Goal: Task Accomplishment & Management: Use online tool/utility

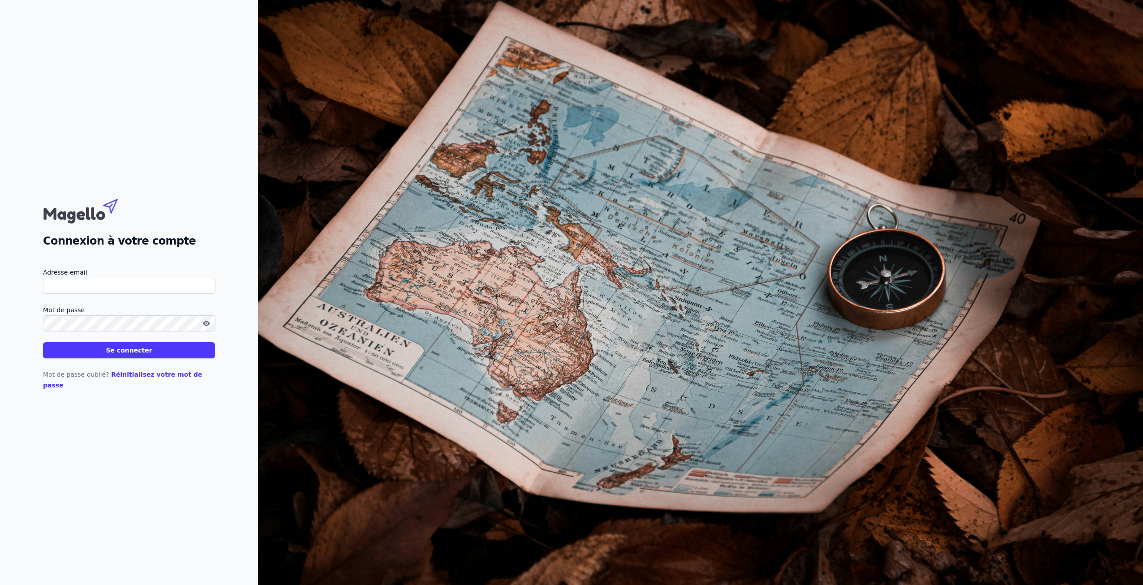
type input "[EMAIL_ADDRESS][DOMAIN_NAME]"
click at [98, 353] on button "Se connecter" at bounding box center [129, 350] width 172 height 16
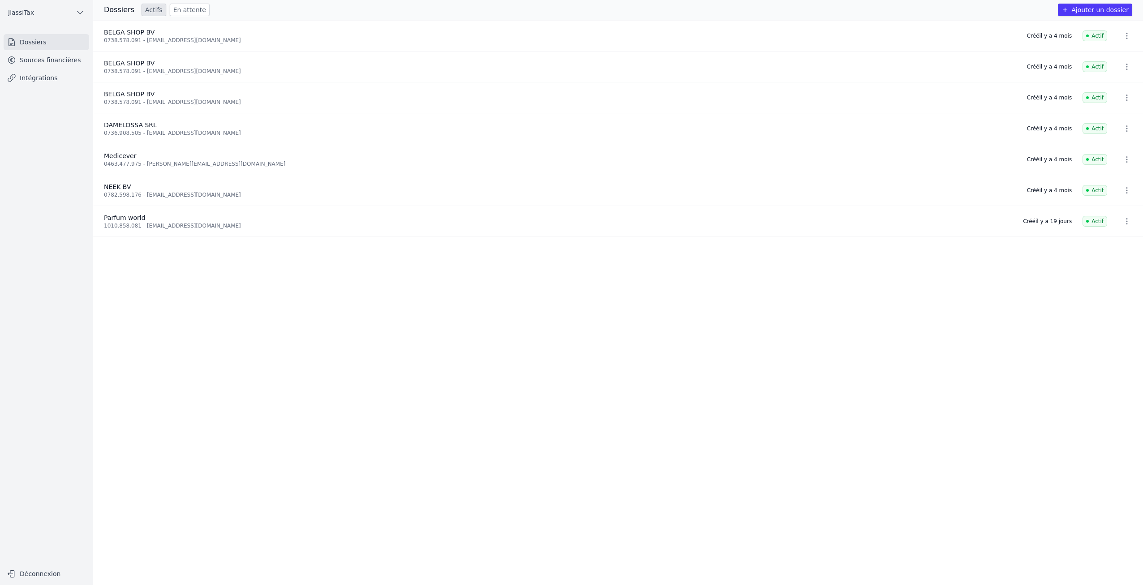
click at [127, 130] on div "0736.908.505 - [EMAIL_ADDRESS][DOMAIN_NAME]" at bounding box center [560, 132] width 912 height 7
click at [44, 61] on link "Sources financières" at bounding box center [47, 60] width 86 height 16
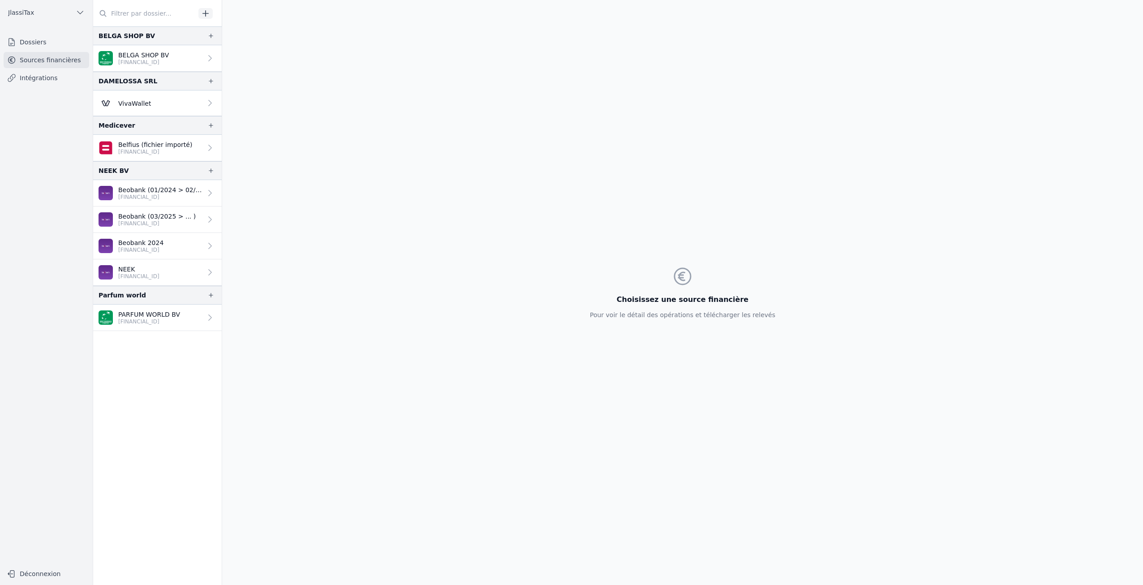
click at [131, 101] on p "VivaWallet" at bounding box center [134, 103] width 33 height 9
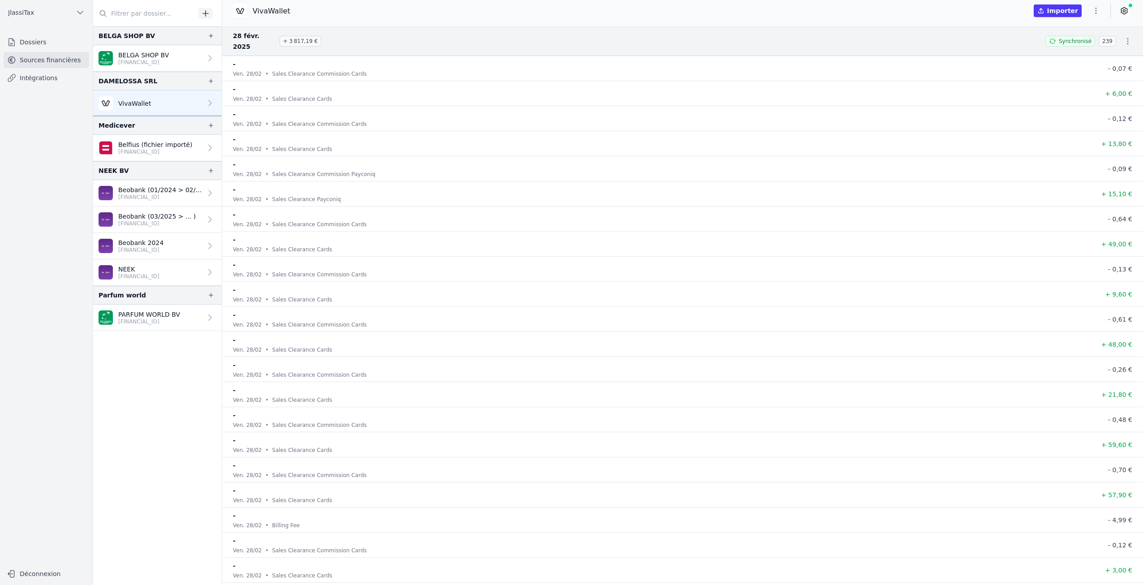
click at [1078, 38] on span "Synchronisé" at bounding box center [1075, 41] width 33 height 7
click at [131, 100] on p "VivaWallet" at bounding box center [134, 103] width 33 height 9
click at [212, 108] on link "VivaWallet" at bounding box center [157, 103] width 129 height 26
click at [209, 106] on icon at bounding box center [210, 103] width 9 height 9
click at [60, 80] on link "Intégrations" at bounding box center [47, 78] width 86 height 16
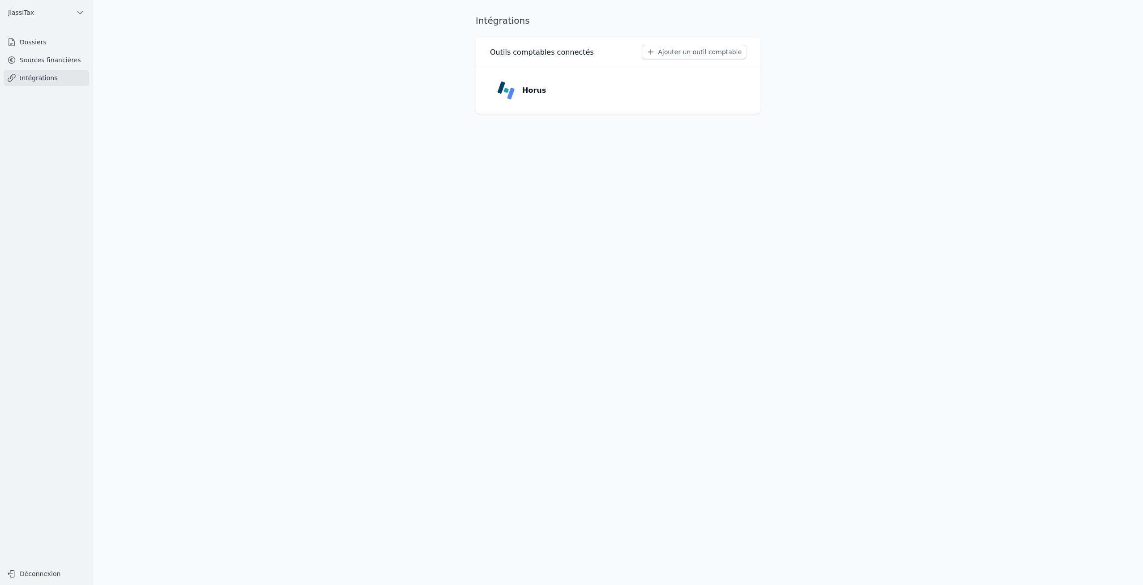
click at [67, 65] on link "Sources financières" at bounding box center [47, 60] width 86 height 16
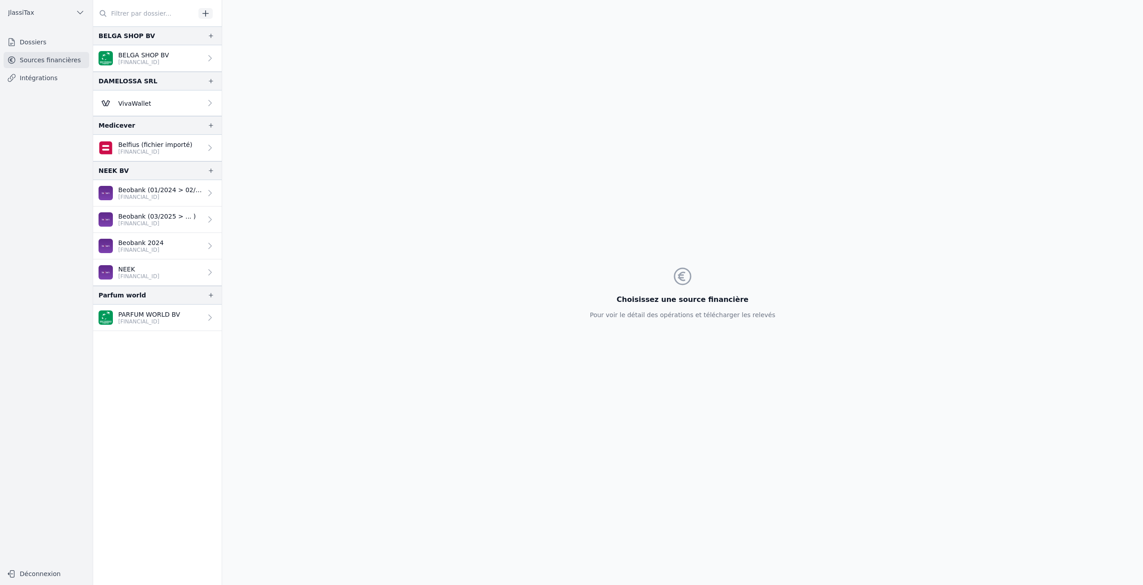
click at [153, 113] on link "VivaWallet" at bounding box center [157, 103] width 129 height 26
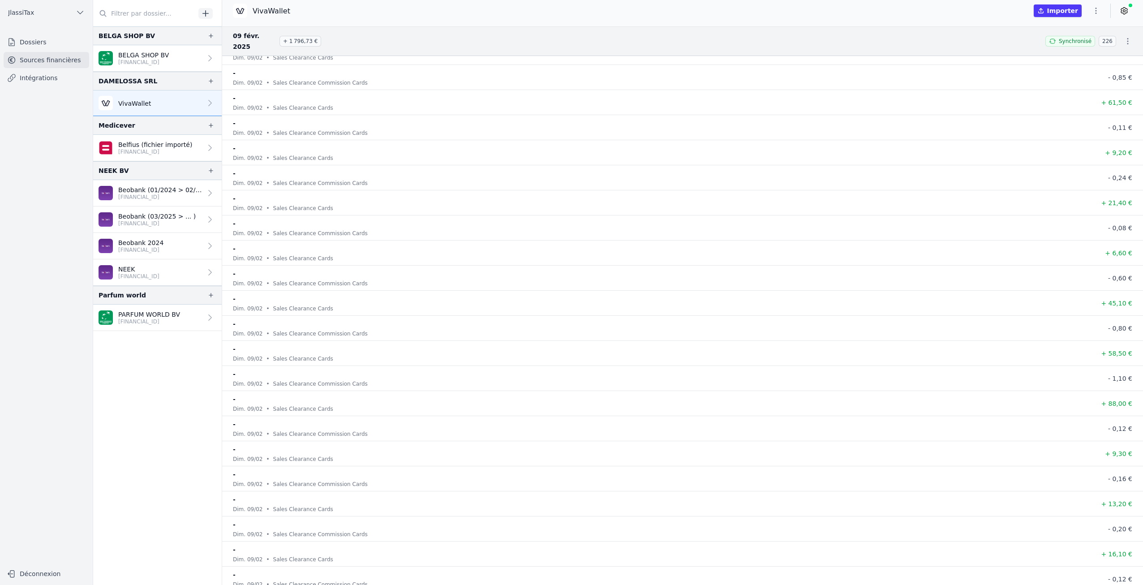
scroll to position [6000, 0]
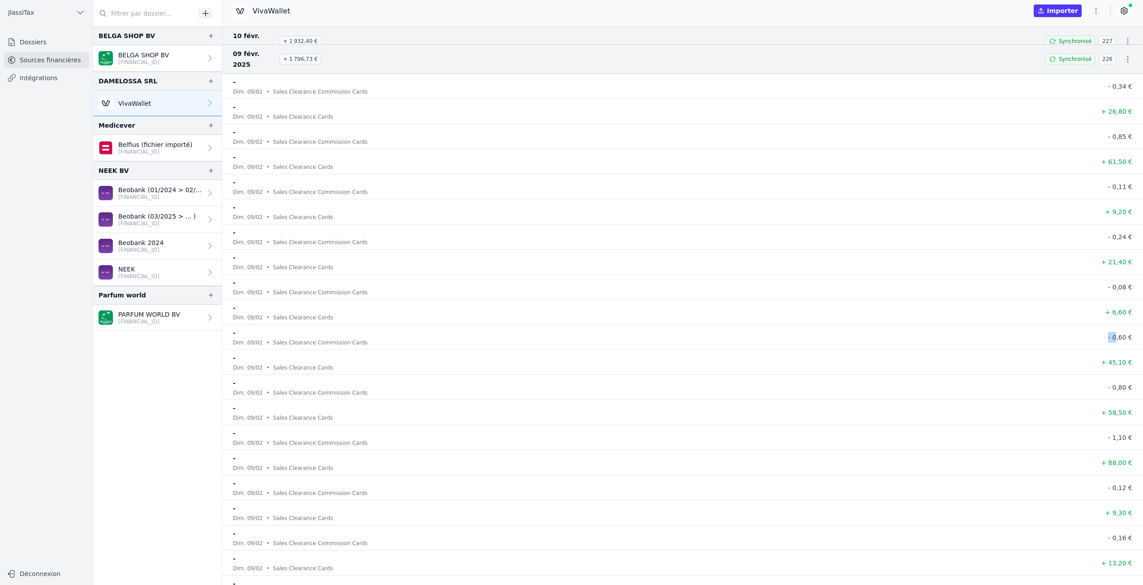
drag, startPoint x: 1110, startPoint y: 272, endPoint x: 1115, endPoint y: 275, distance: 5.8
click at [1115, 325] on li "- dim. 09/02 • Sales Clearance Commission Cards - 0,60 €" at bounding box center [682, 337] width 921 height 25
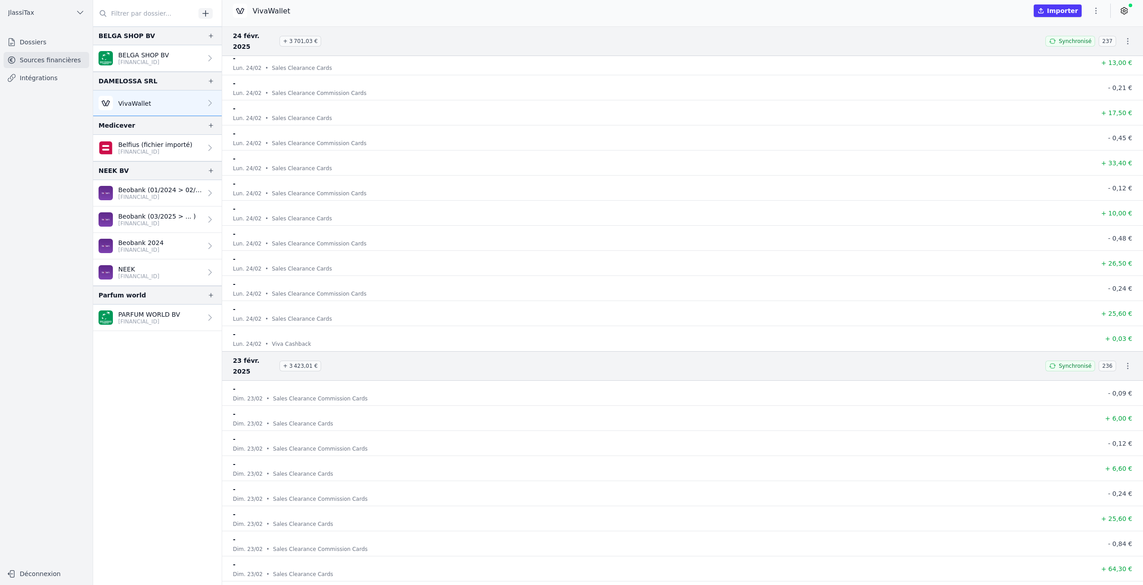
scroll to position [0, 0]
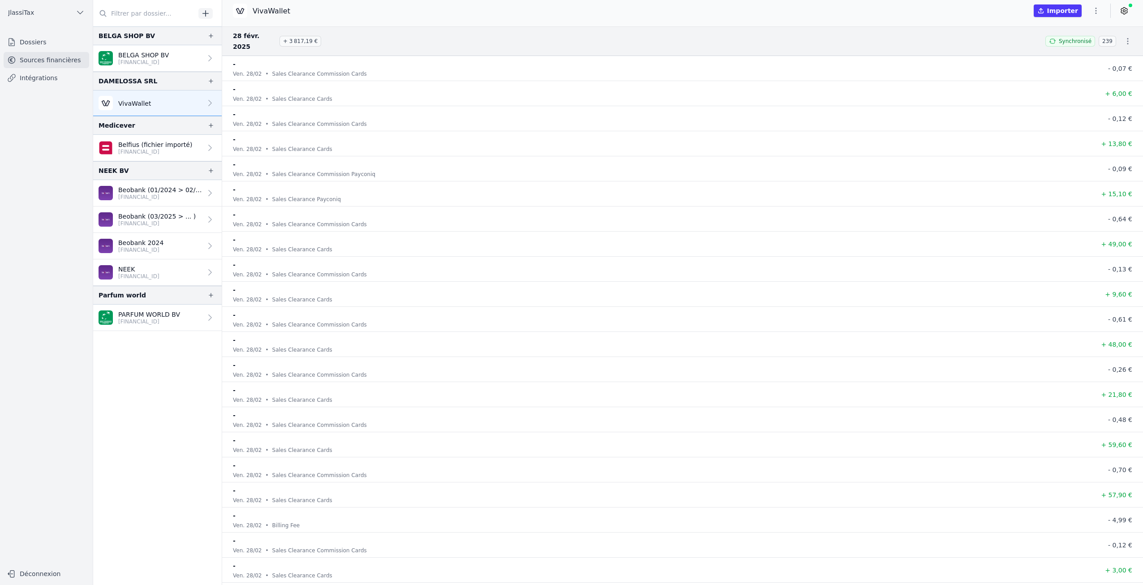
click at [1078, 38] on span "Synchronisé" at bounding box center [1075, 41] width 33 height 7
click at [1067, 7] on button "Importer" at bounding box center [1058, 10] width 48 height 13
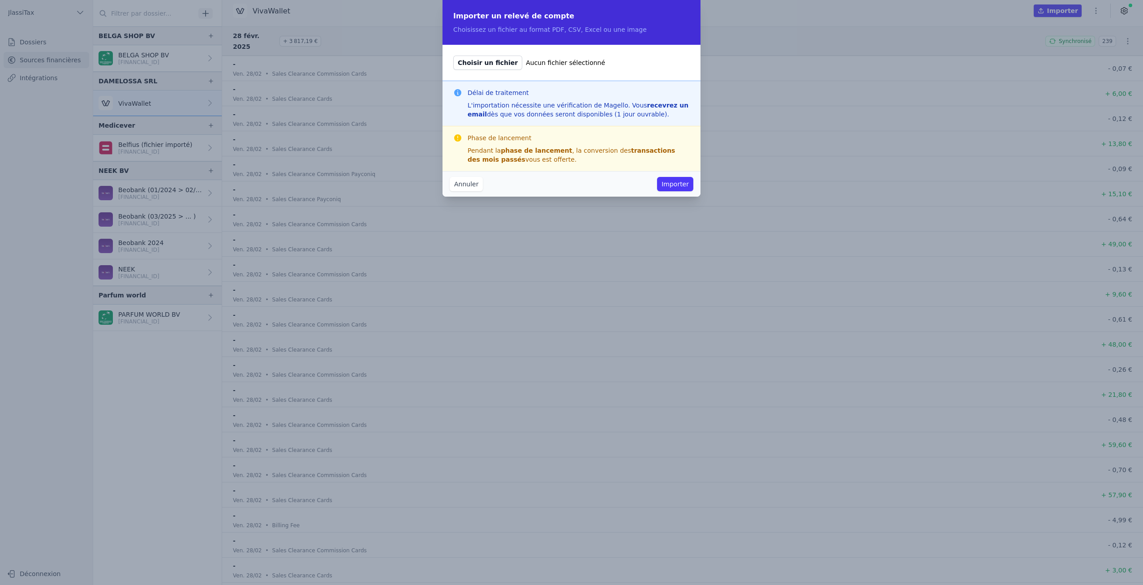
click at [466, 181] on button "Annuler" at bounding box center [466, 184] width 33 height 14
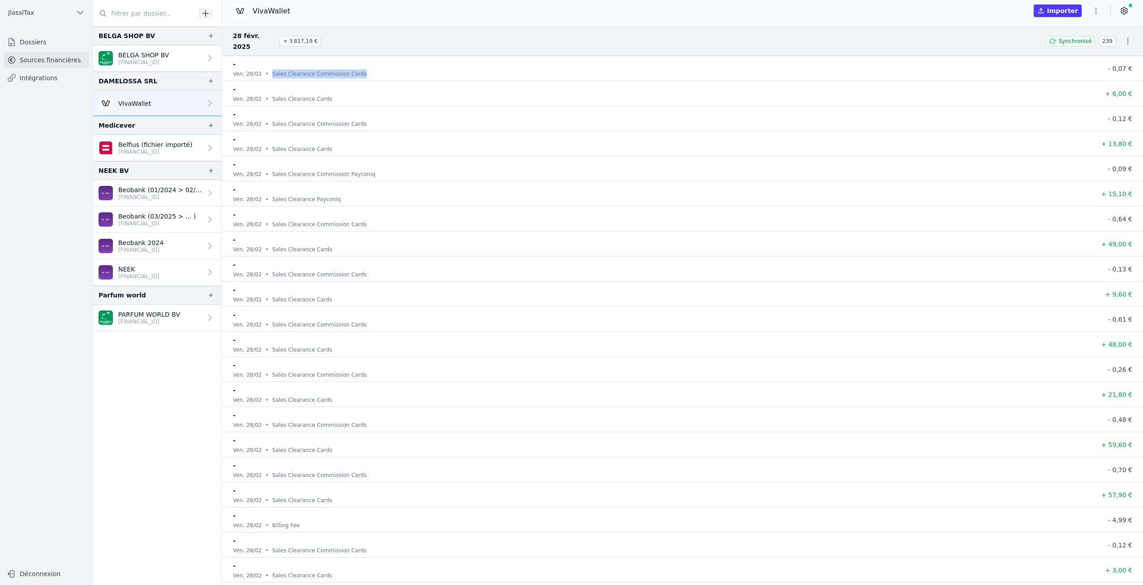
drag, startPoint x: 266, startPoint y: 60, endPoint x: 388, endPoint y: 69, distance: 122.6
click at [388, 69] on li "- ven. 28/02 • Sales Clearance Commission Cards - 0,07 €" at bounding box center [682, 68] width 921 height 25
drag, startPoint x: 388, startPoint y: 69, endPoint x: 377, endPoint y: 66, distance: 11.1
click at [377, 69] on div "ven. 28/02 • Sales Clearance Commission Cards" at bounding box center [656, 73] width 846 height 9
click at [302, 36] on span "+ 3 817,19 €" at bounding box center [301, 41] width 42 height 11
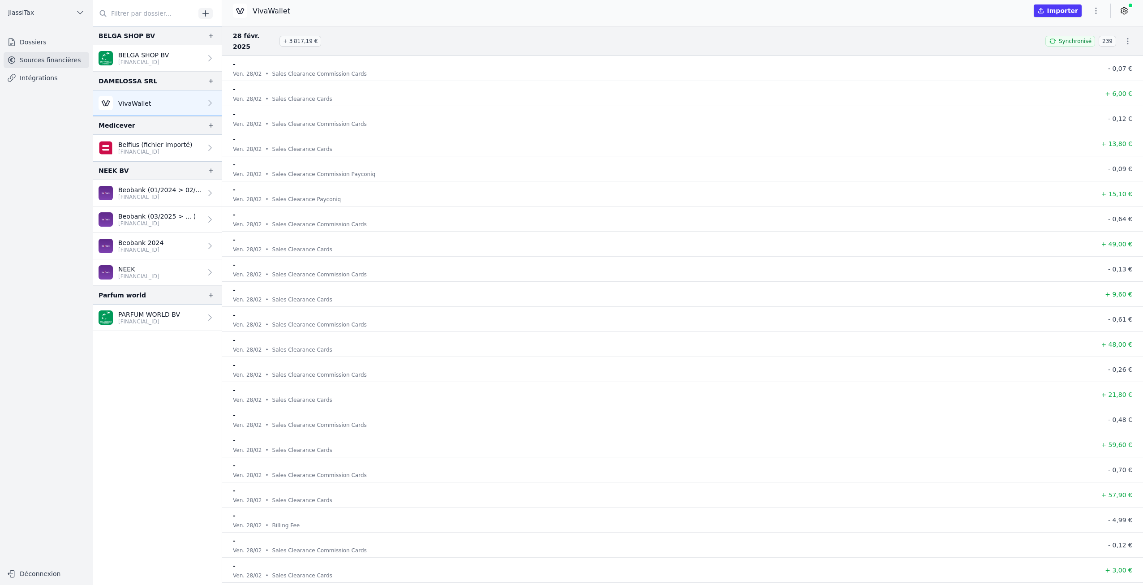
click at [1095, 9] on icon "button" at bounding box center [1096, 10] width 9 height 9
click at [1095, 9] on div at bounding box center [571, 292] width 1143 height 585
click at [1127, 7] on icon at bounding box center [1124, 10] width 9 height 9
